Goal: Information Seeking & Learning: Learn about a topic

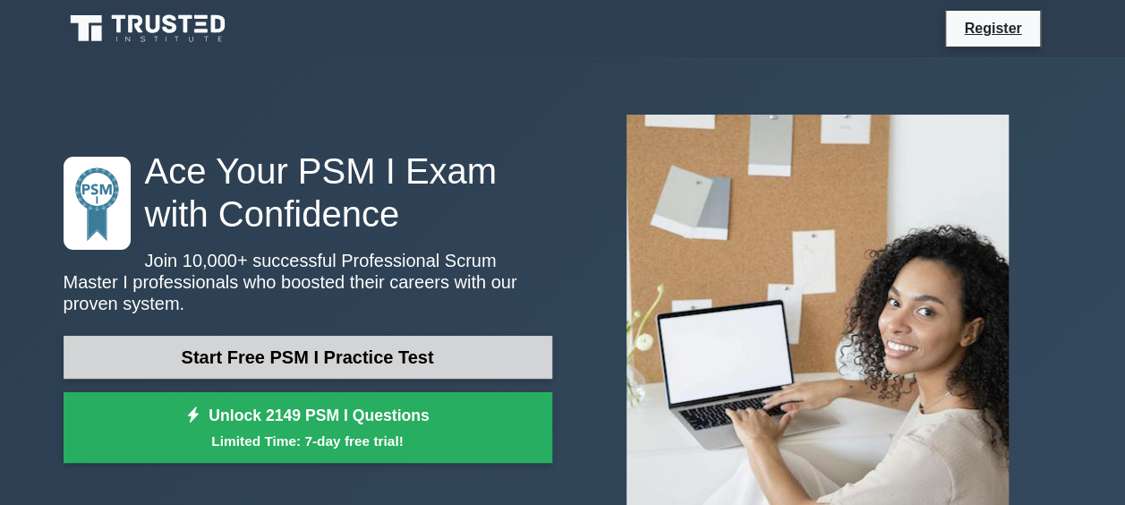
click at [326, 346] on link "Start Free PSM I Practice Test" at bounding box center [308, 357] width 489 height 43
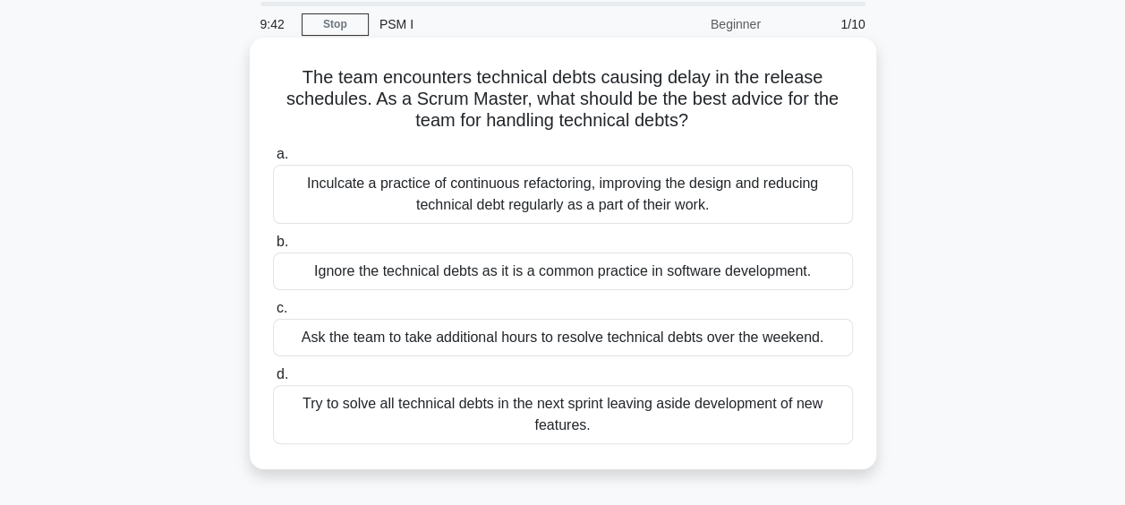
scroll to position [90, 0]
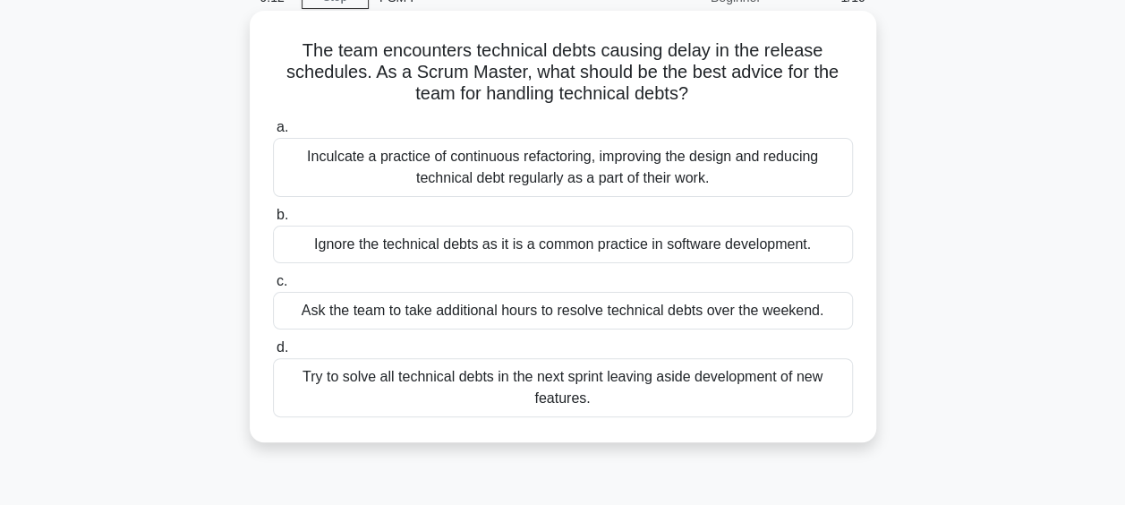
click at [457, 164] on div "Inculcate a practice of continuous refactoring, improving the design and reduci…" at bounding box center [563, 167] width 580 height 59
click at [273, 133] on input "a. Inculcate a practice of continuous refactoring, improving the design and red…" at bounding box center [273, 128] width 0 height 12
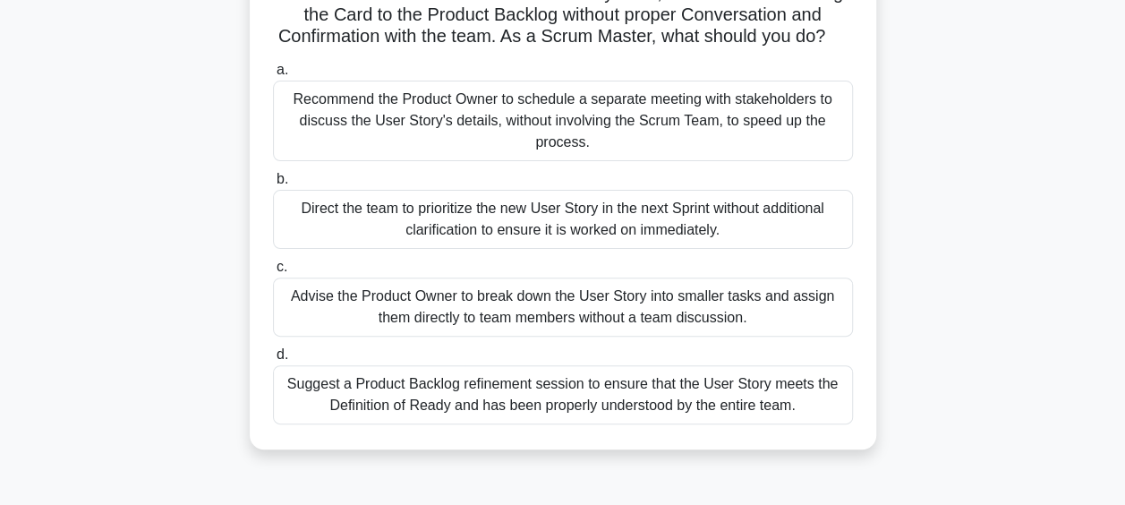
scroll to position [179, 0]
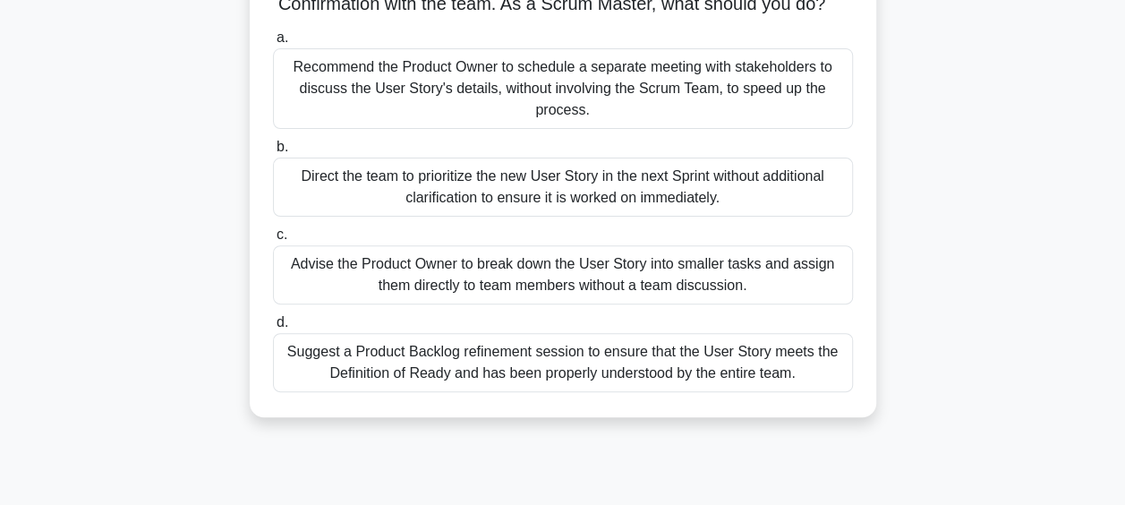
click at [459, 380] on div "Suggest a Product Backlog refinement session to ensure that the User Story meet…" at bounding box center [563, 362] width 580 height 59
click at [273, 329] on input "d. Suggest a Product Backlog refinement session to ensure that the User Story m…" at bounding box center [273, 323] width 0 height 12
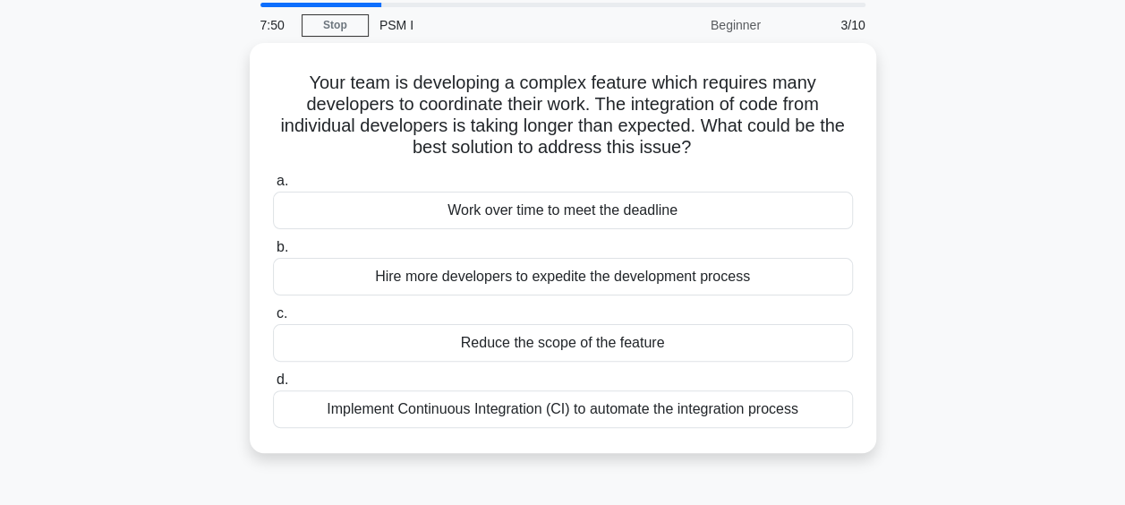
scroll to position [90, 0]
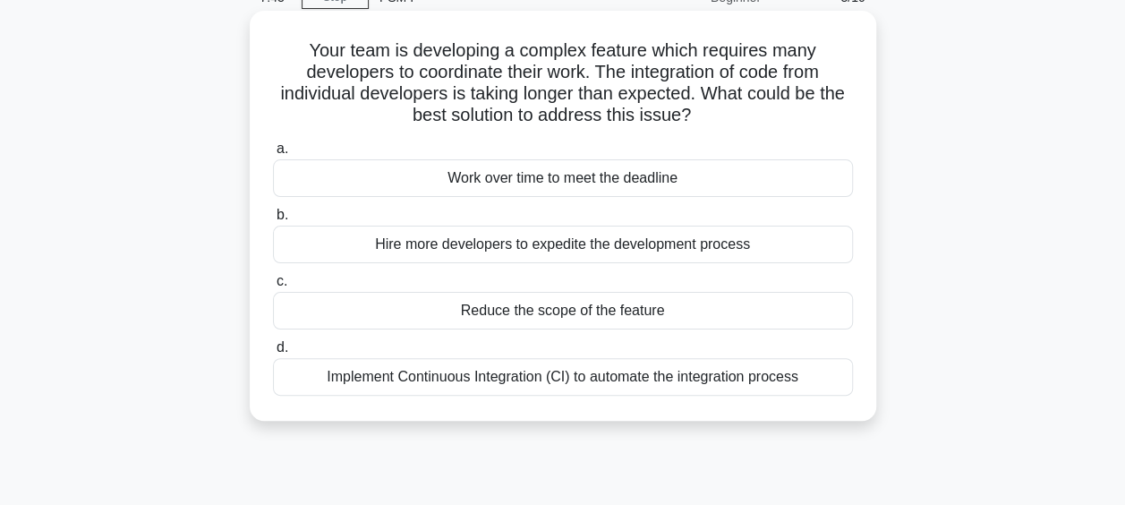
click at [480, 372] on div "Implement Continuous Integration (CI) to automate the integration process" at bounding box center [563, 377] width 580 height 38
click at [273, 354] on input "d. Implement Continuous Integration (CI) to automate the integration process" at bounding box center [273, 348] width 0 height 12
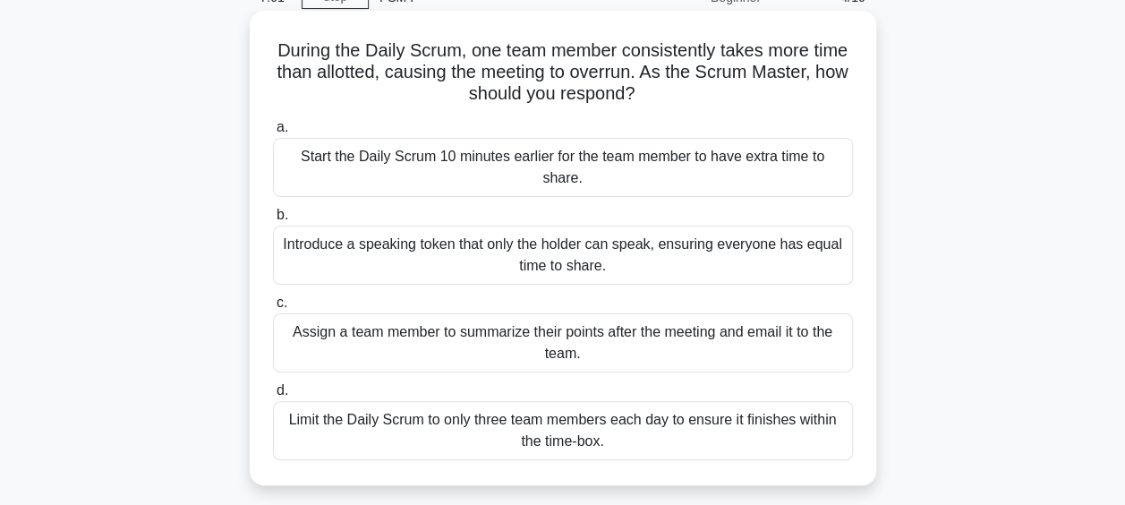
click at [541, 227] on div "Introduce a speaking token that only the holder can speak, ensuring everyone ha…" at bounding box center [563, 255] width 580 height 59
click at [273, 221] on input "b. Introduce a speaking token that only the holder can speak, ensuring everyone…" at bounding box center [273, 216] width 0 height 12
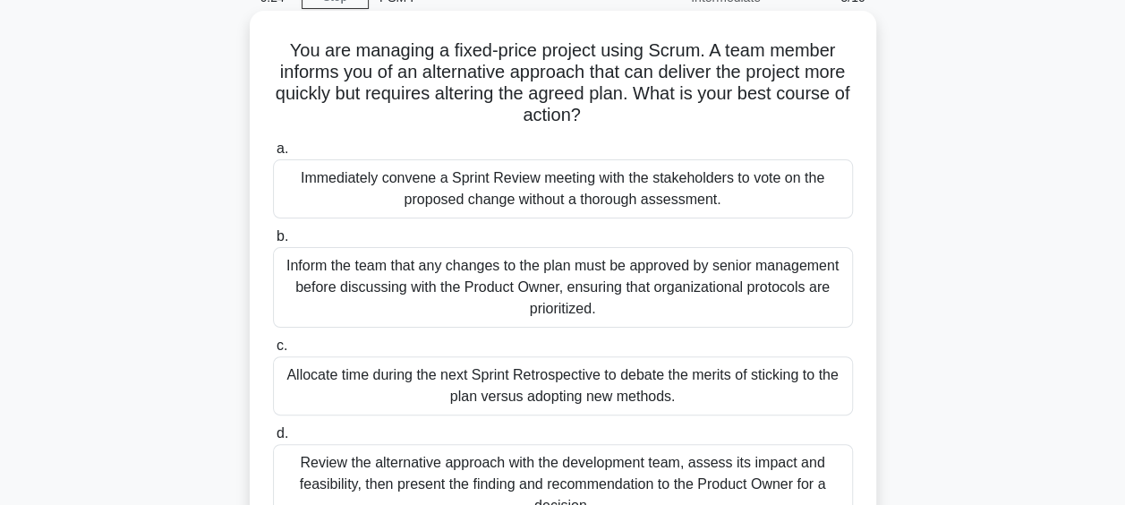
scroll to position [179, 0]
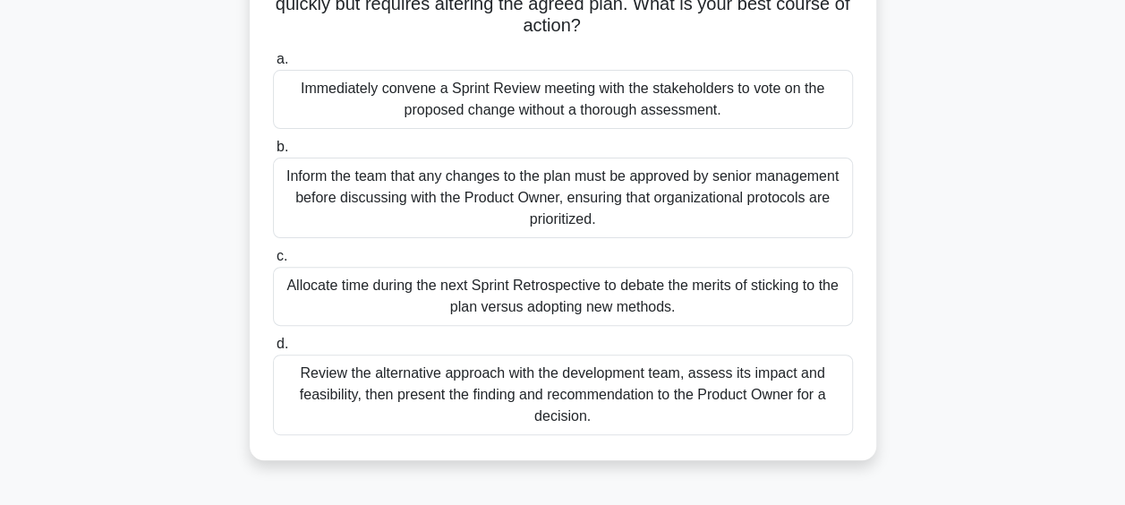
click at [568, 389] on div "Review the alternative approach with the development team, assess its impact an…" at bounding box center [563, 395] width 580 height 81
click at [273, 350] on input "d. Review the alternative approach with the development team, assess its impact…" at bounding box center [273, 344] width 0 height 12
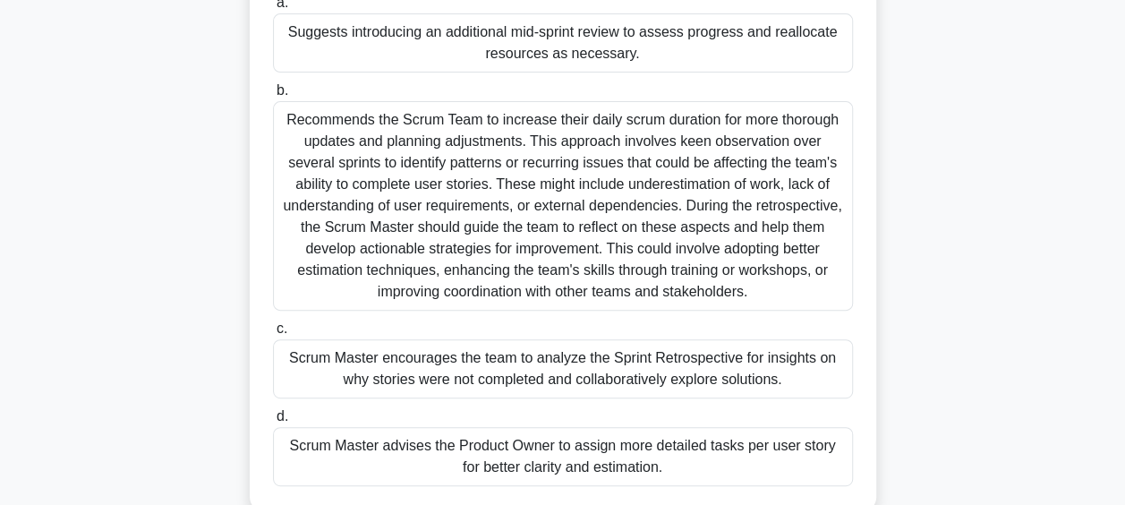
scroll to position [269, 0]
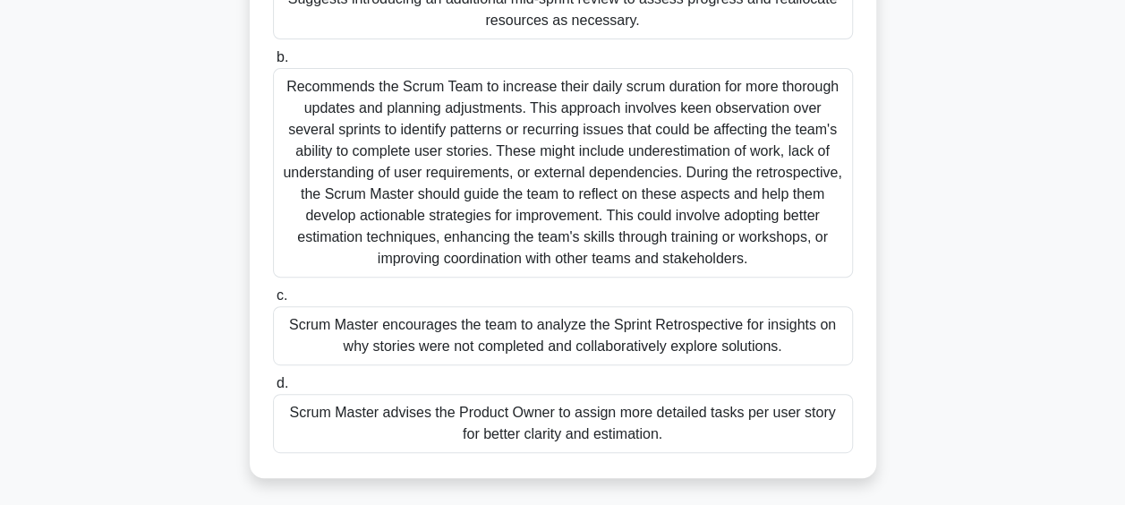
click at [550, 336] on div "Scrum Master encourages the team to analyze the Sprint Retrospective for insigh…" at bounding box center [563, 335] width 580 height 59
click at [273, 302] on input "c. Scrum Master encourages the team to analyze the Sprint Retrospective for ins…" at bounding box center [273, 296] width 0 height 12
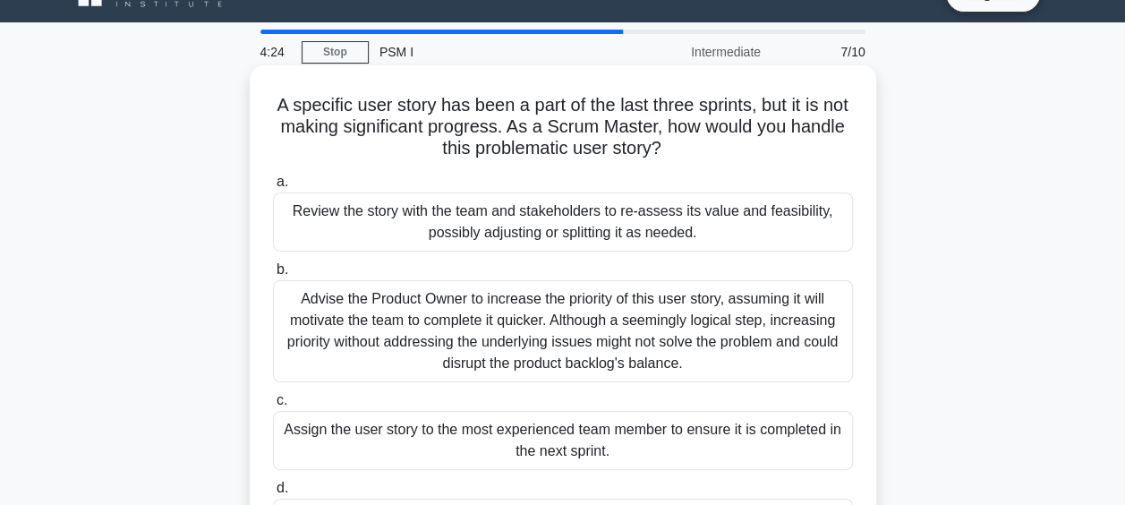
scroll to position [90, 0]
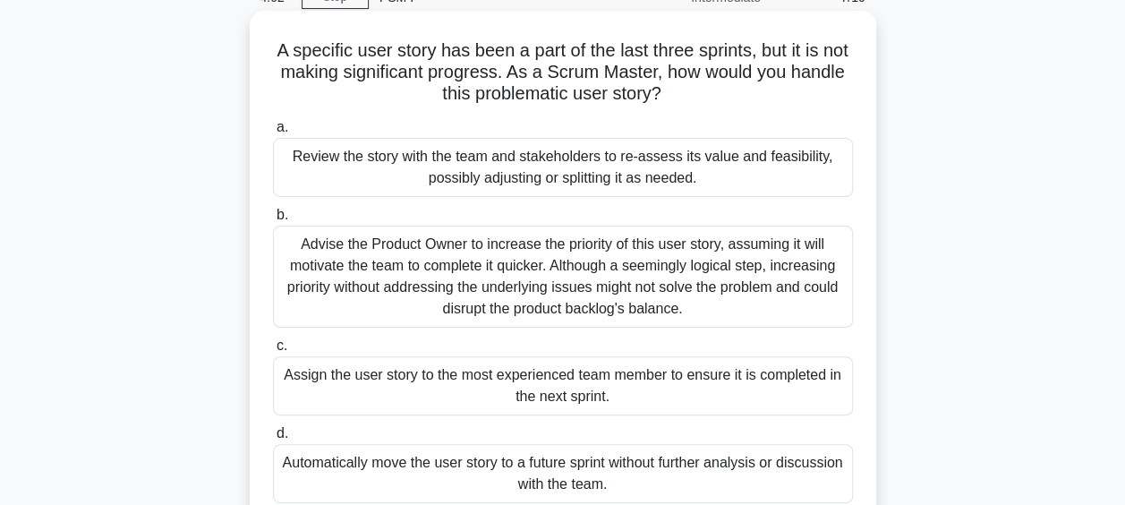
click at [483, 171] on div "Review the story with the team and stakeholders to re-assess its value and feas…" at bounding box center [563, 167] width 580 height 59
click at [273, 133] on input "a. Review the story with the team and stakeholders to re-assess its value and f…" at bounding box center [273, 128] width 0 height 12
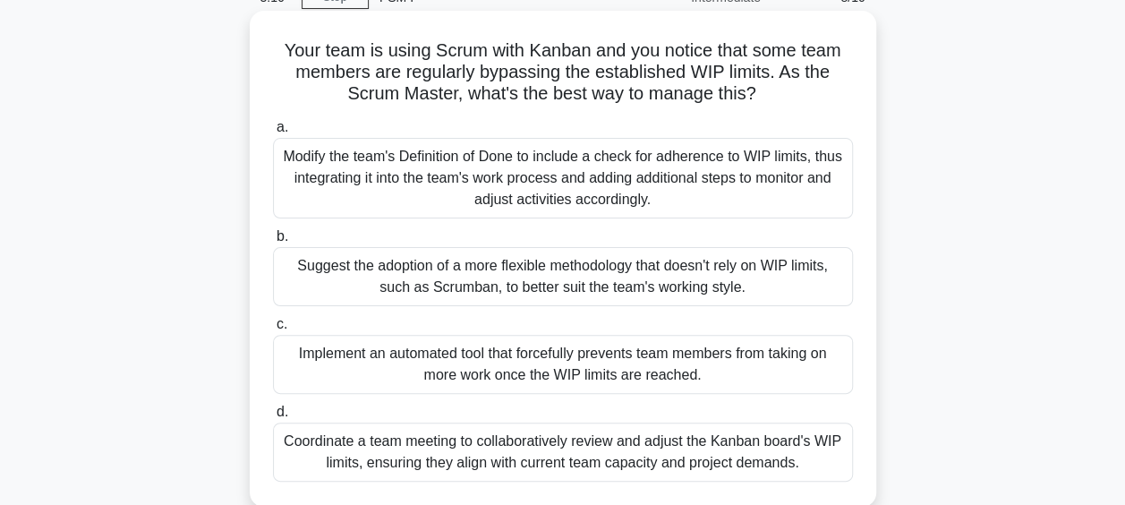
click at [507, 454] on div "Coordinate a team meeting to collaboratively review and adjust the Kanban board…" at bounding box center [563, 452] width 580 height 59
click at [273, 418] on input "d. Coordinate a team meeting to collaboratively review and adjust the Kanban bo…" at bounding box center [273, 412] width 0 height 12
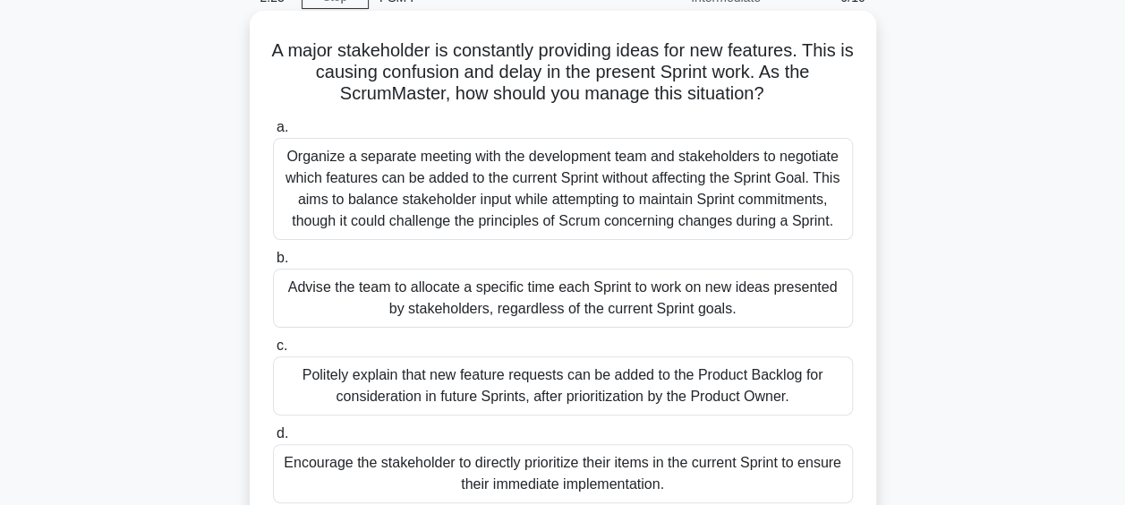
click at [481, 381] on div "Politely explain that new feature requests can be added to the Product Backlog …" at bounding box center [563, 385] width 580 height 59
click at [273, 352] on input "c. Politely explain that new feature requests can be added to the Product Backl…" at bounding box center [273, 346] width 0 height 12
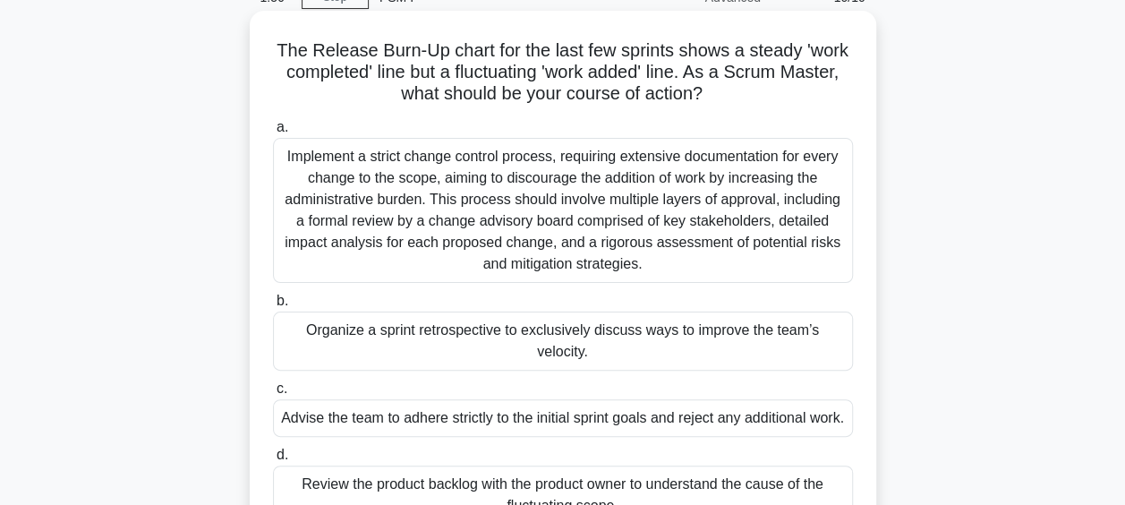
scroll to position [179, 0]
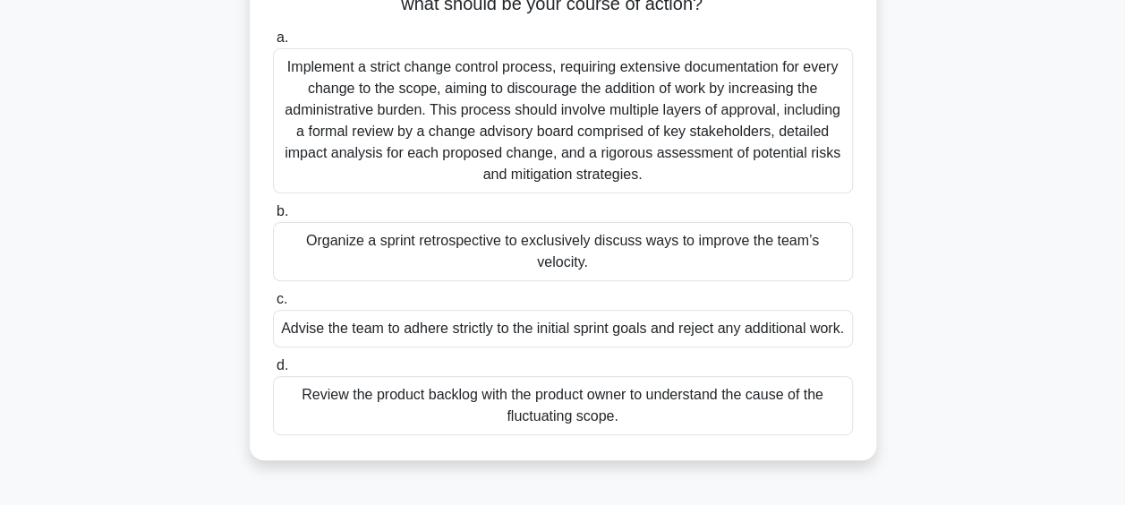
click at [664, 252] on div "Organize a sprint retrospective to exclusively discuss ways to improve the team…" at bounding box center [563, 251] width 580 height 59
click at [273, 218] on input "b. Organize a sprint retrospective to exclusively discuss ways to improve the t…" at bounding box center [273, 212] width 0 height 12
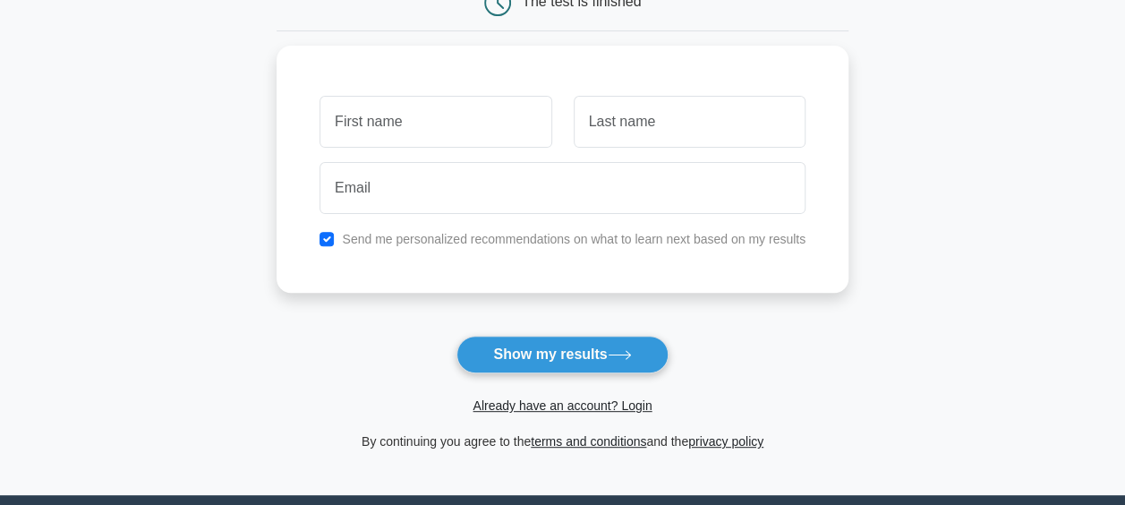
scroll to position [179, 0]
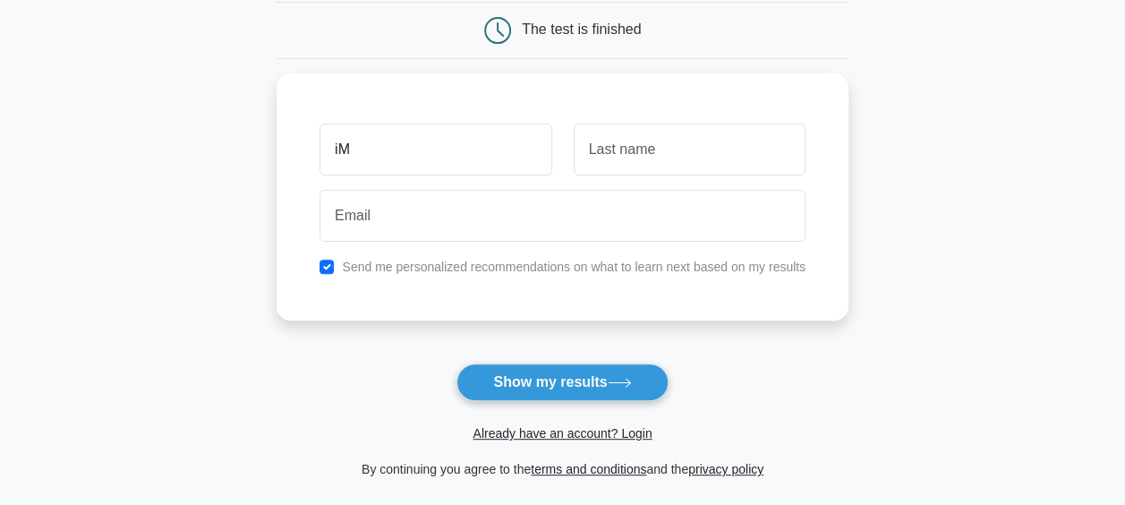
type input "i"
type input "Imran"
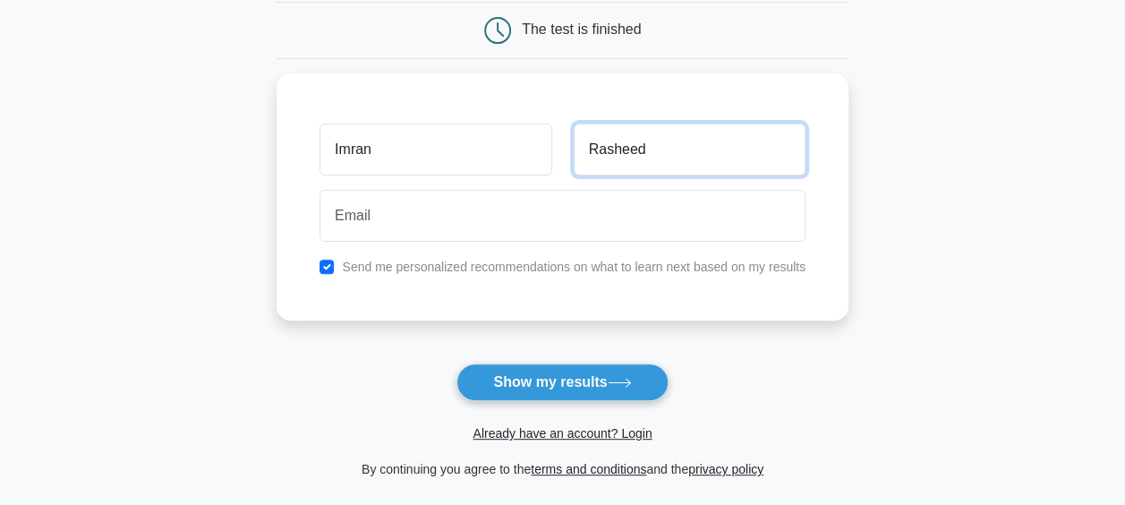
type input "Rasheed"
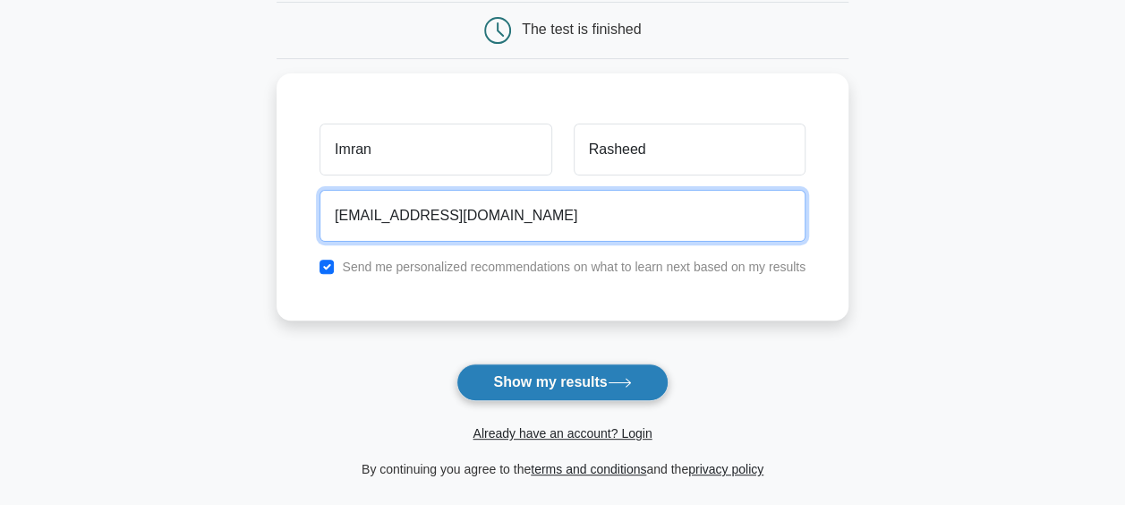
type input "imranrasheed79@yahoo.co.uk"
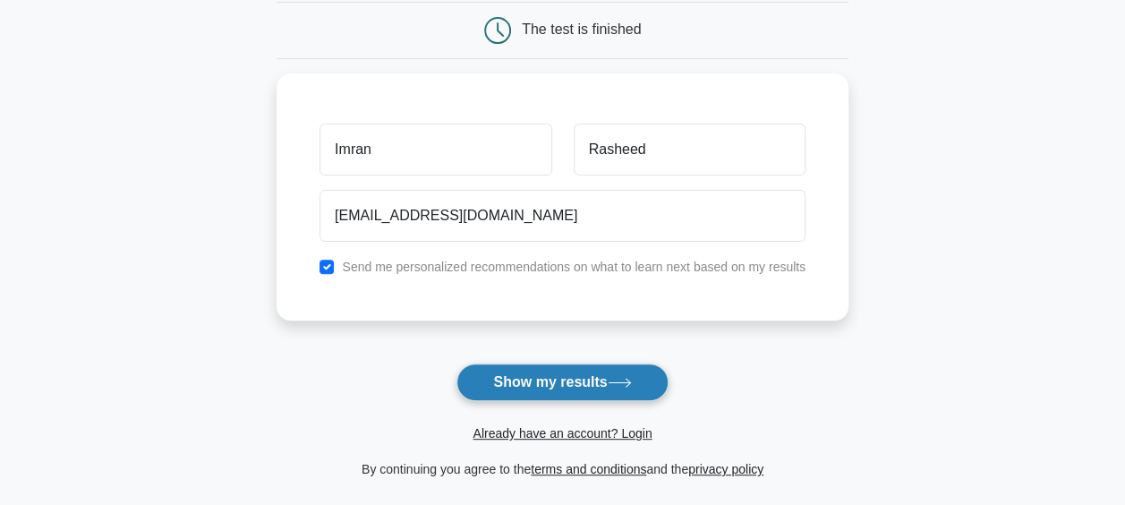
click at [525, 381] on button "Show my results" at bounding box center [562, 383] width 211 height 38
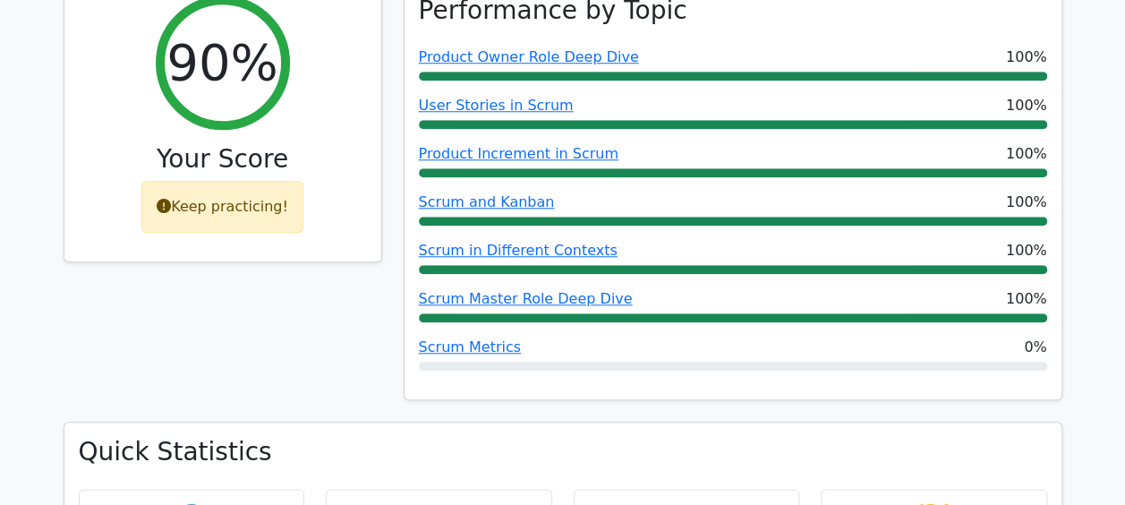
scroll to position [806, 0]
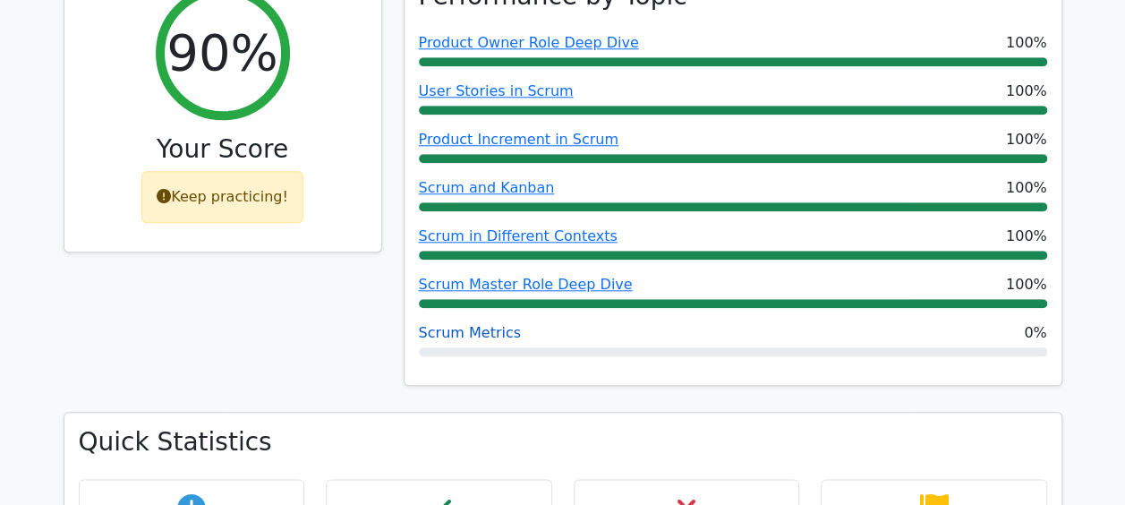
click at [475, 333] on link "Scrum Metrics" at bounding box center [470, 332] width 102 height 17
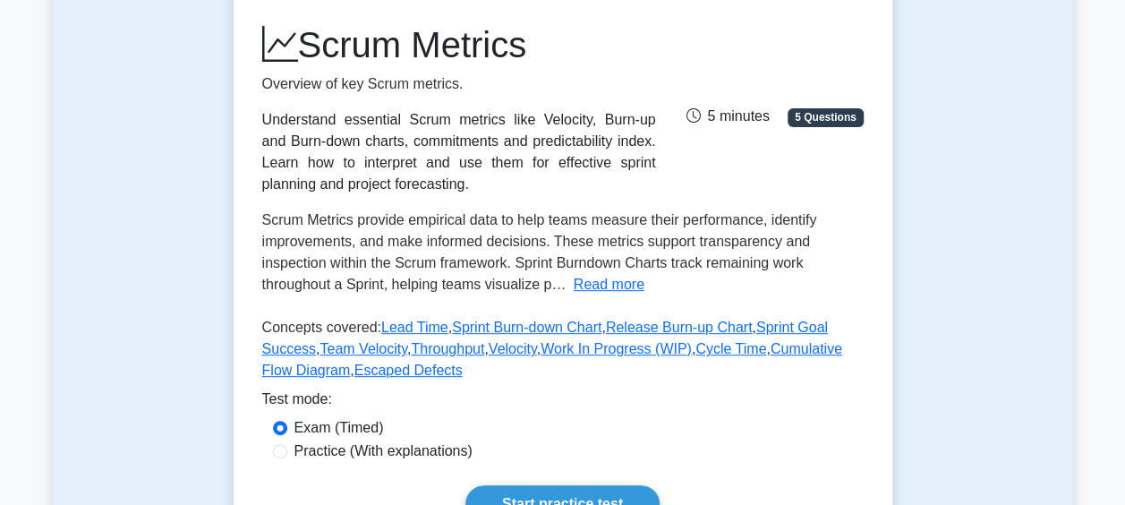
scroll to position [269, 0]
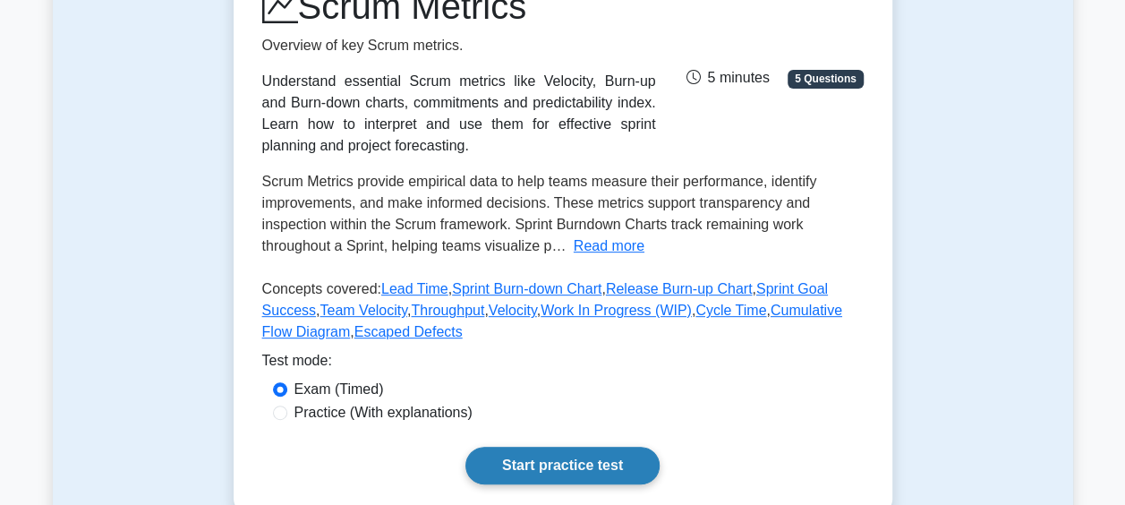
click at [609, 461] on link "Start practice test" at bounding box center [563, 466] width 194 height 38
